Goal: Transaction & Acquisition: Purchase product/service

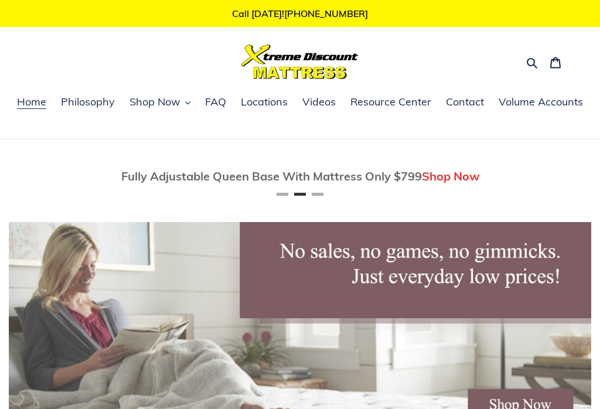
click at [172, 105] on span "Shop Now" at bounding box center [154, 102] width 51 height 14
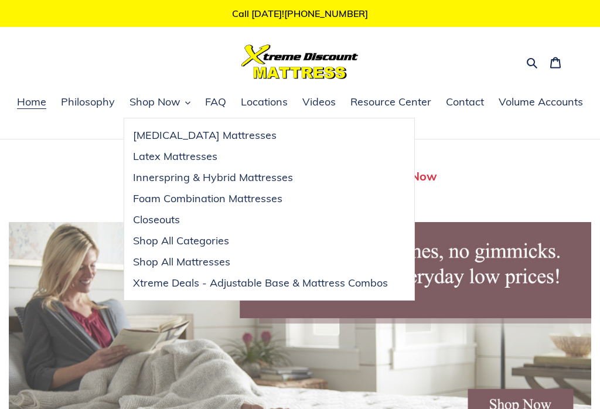
click at [218, 261] on span "Shop All Mattresses" at bounding box center [181, 262] width 97 height 14
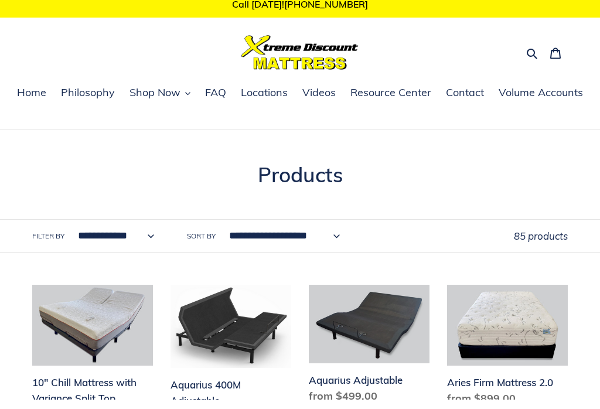
scroll to position [10, 0]
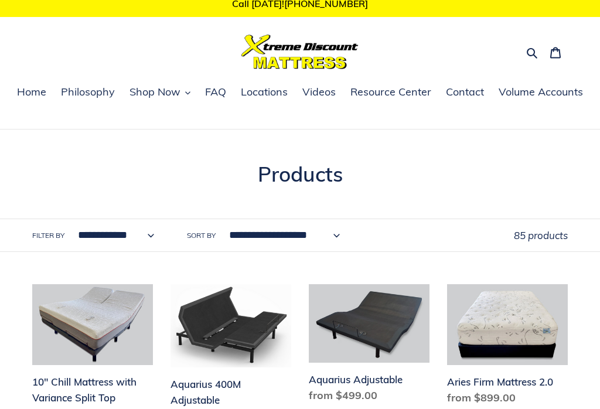
click at [526, 54] on icon "button" at bounding box center [532, 53] width 12 height 12
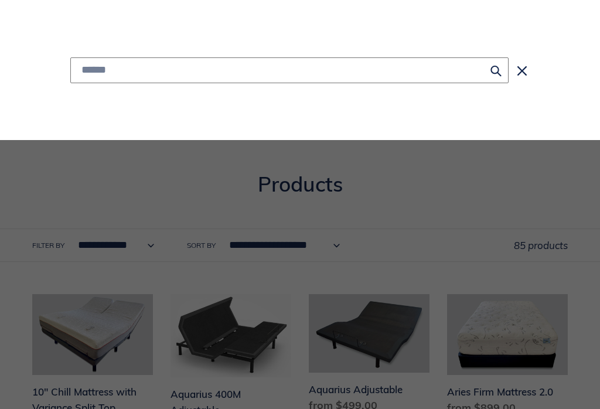
scroll to position [0, 0]
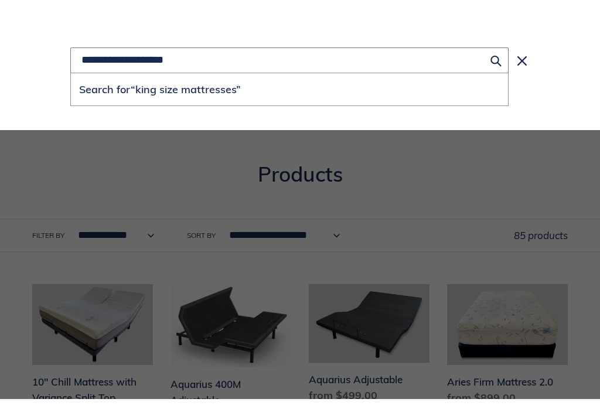
type input "**********"
click at [289, 90] on button "Search for “king size mattresses”" at bounding box center [289, 99] width 437 height 32
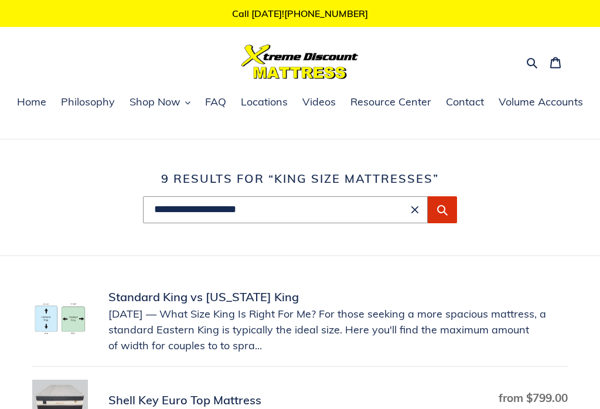
click at [165, 103] on span "Shop Now" at bounding box center [154, 102] width 51 height 14
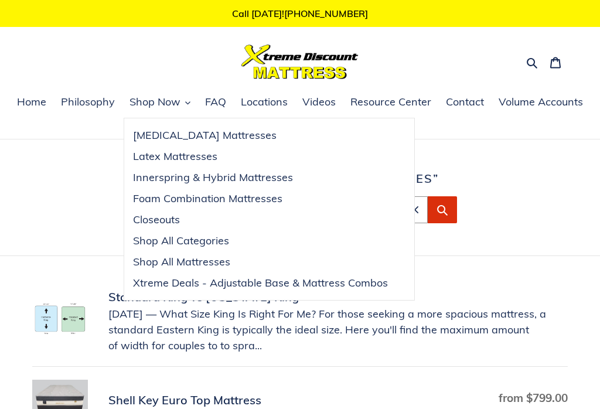
click at [261, 198] on span "Foam Combination Mattresses" at bounding box center [207, 199] width 149 height 14
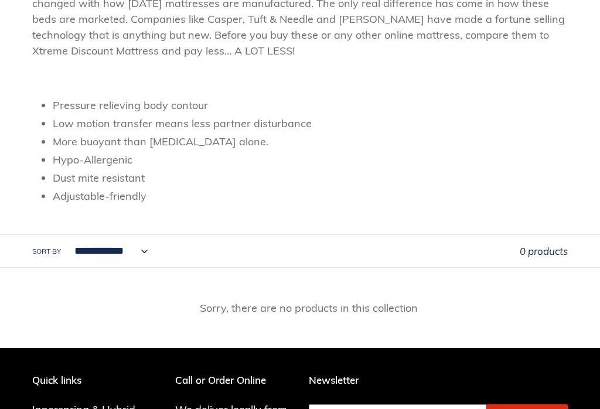
scroll to position [314, 0]
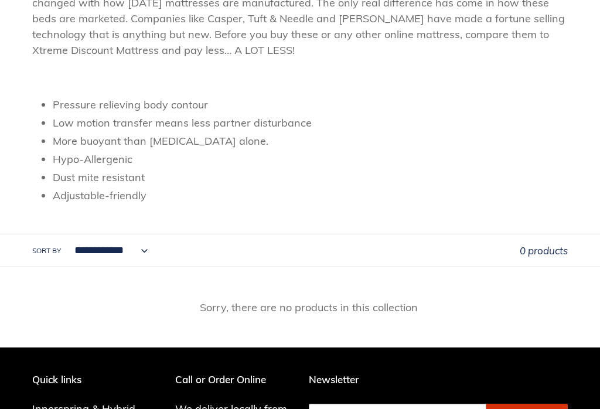
click at [577, 137] on div "This section is reserved for mattresses that don’t fall into a traditional bedd…" at bounding box center [300, 58] width 600 height 309
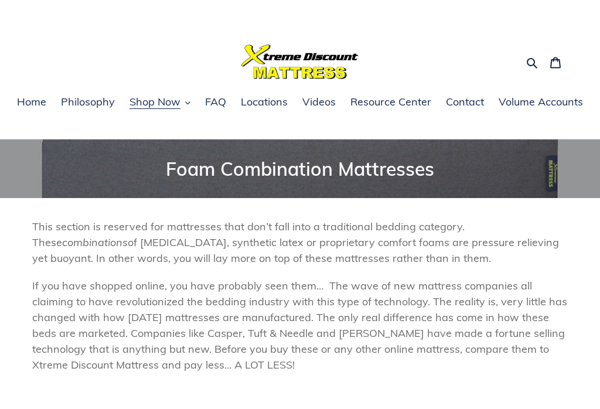
scroll to position [0, 0]
